Goal: Task Accomplishment & Management: Manage account settings

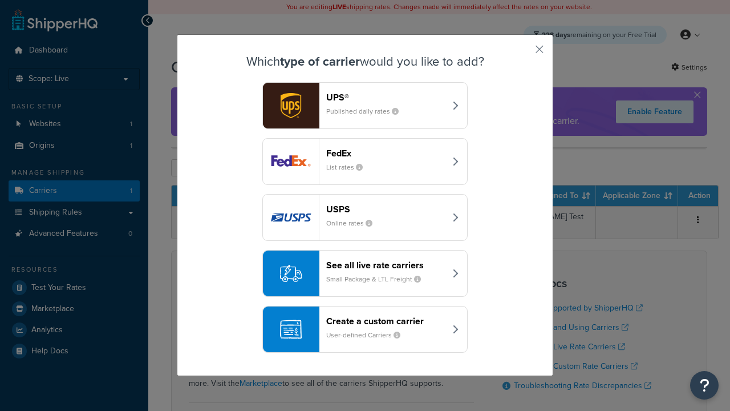
scroll to position [55, 0]
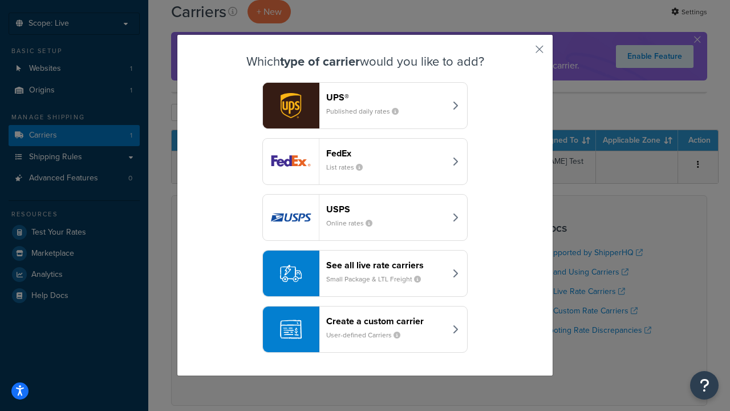
click at [386, 153] on header "FedEx" at bounding box center [385, 153] width 119 height 11
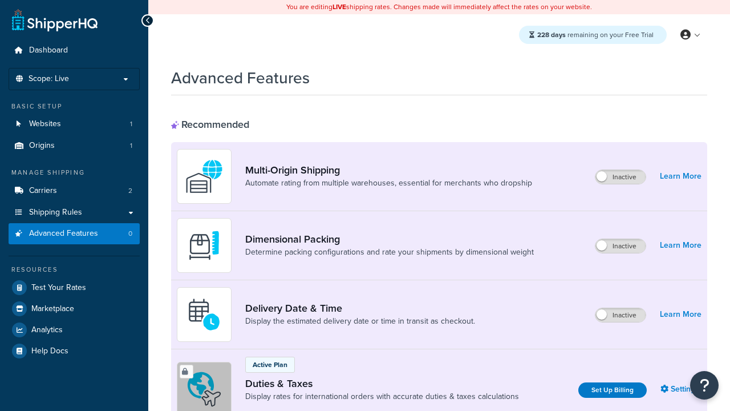
scroll to position [370, 0]
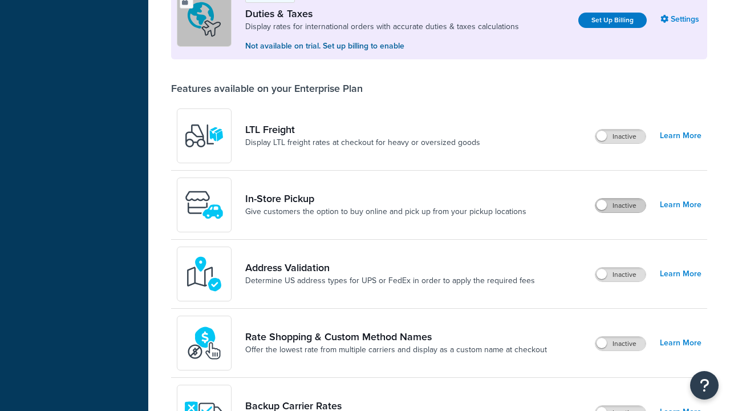
click at [621, 205] on label "Inactive" at bounding box center [621, 206] width 50 height 14
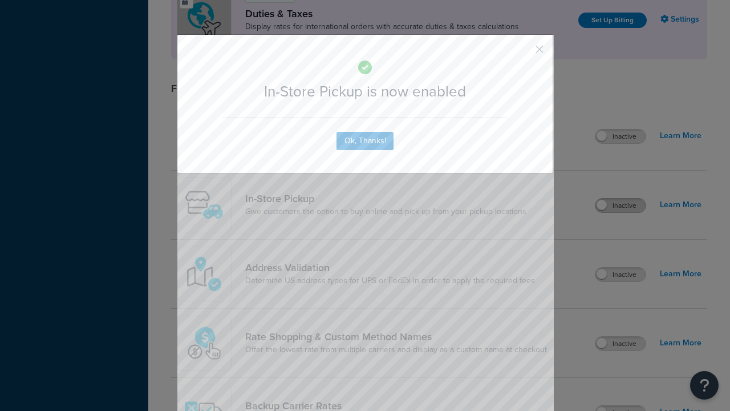
scroll to position [0, 0]
click at [523, 53] on button "button" at bounding box center [522, 53] width 3 height 3
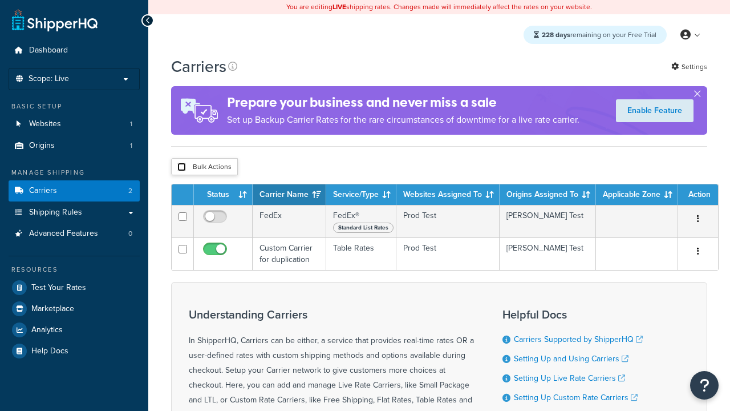
click at [181, 167] on input "checkbox" at bounding box center [181, 167] width 9 height 9
checkbox input "true"
click at [0, 0] on button "Delete" at bounding box center [0, 0] width 0 height 0
